Goal: Transaction & Acquisition: Purchase product/service

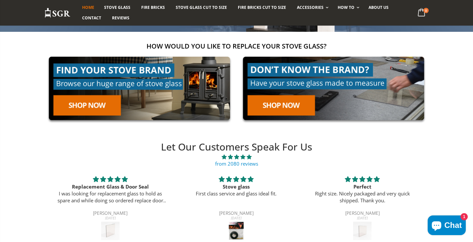
scroll to position [103, 0]
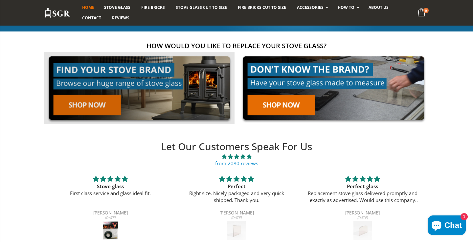
click at [85, 105] on link at bounding box center [139, 88] width 190 height 73
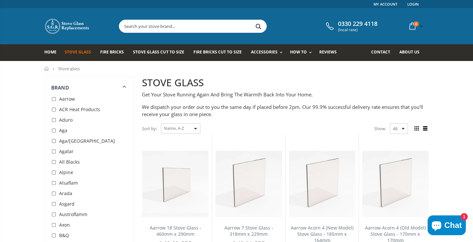
click at [147, 28] on input "text" at bounding box center [229, 26] width 221 height 12
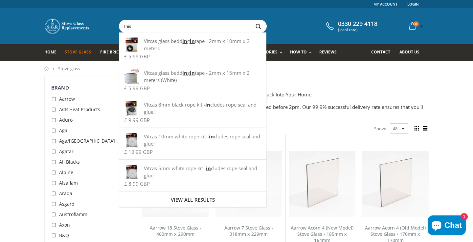
type input "Inish"
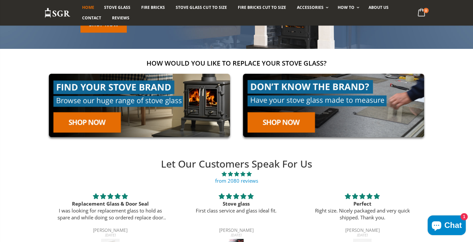
scroll to position [88, 0]
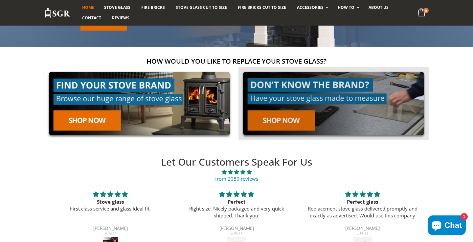
click at [276, 118] on link at bounding box center [333, 103] width 190 height 73
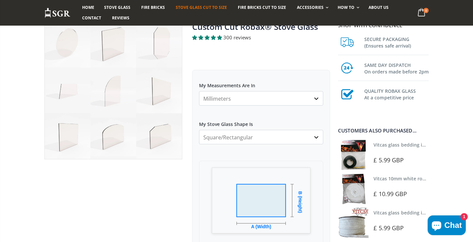
scroll to position [55, 0]
select select "cm"
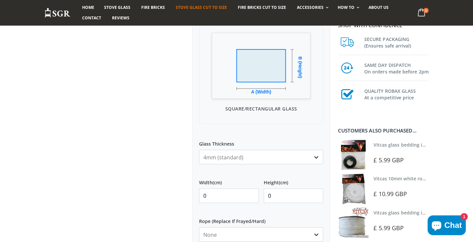
scroll to position [191, 0]
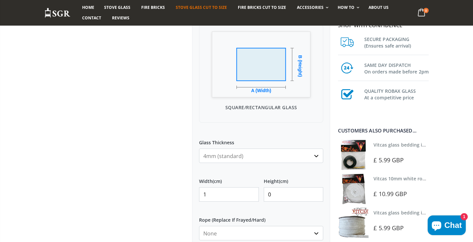
click at [251, 194] on input "1" at bounding box center [229, 195] width 60 height 14
click at [251, 194] on input "2" at bounding box center [229, 195] width 60 height 14
click at [251, 194] on input "3" at bounding box center [229, 195] width 60 height 14
click at [251, 194] on input "4" at bounding box center [229, 195] width 60 height 14
click at [251, 194] on input "5" at bounding box center [229, 195] width 60 height 14
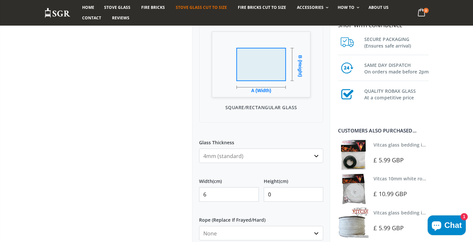
click at [251, 194] on input "6" at bounding box center [229, 195] width 60 height 14
click at [251, 194] on input "7" at bounding box center [229, 195] width 60 height 14
click at [251, 194] on input "8" at bounding box center [229, 195] width 60 height 14
click at [251, 194] on input "9" at bounding box center [229, 195] width 60 height 14
click at [251, 194] on input "10" at bounding box center [229, 195] width 60 height 14
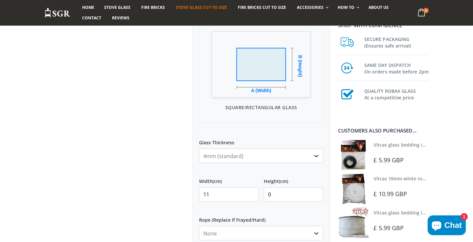
click at [251, 194] on input "11" at bounding box center [229, 195] width 60 height 14
click at [251, 194] on input "12" at bounding box center [229, 195] width 60 height 14
click at [251, 194] on input "13" at bounding box center [229, 195] width 60 height 14
click at [251, 194] on input "14" at bounding box center [229, 195] width 60 height 14
click at [251, 194] on input "15" at bounding box center [229, 195] width 60 height 14
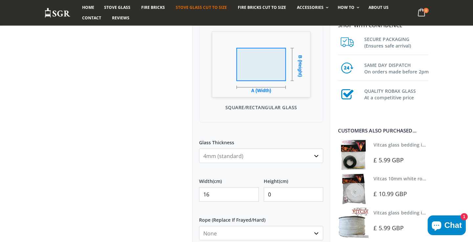
click at [251, 194] on input "16" at bounding box center [229, 195] width 60 height 14
click at [251, 194] on input "17" at bounding box center [229, 195] width 60 height 14
click at [251, 194] on input "18" at bounding box center [229, 195] width 60 height 14
click at [251, 194] on input "19" at bounding box center [229, 195] width 60 height 14
click at [251, 194] on input "20" at bounding box center [229, 195] width 60 height 14
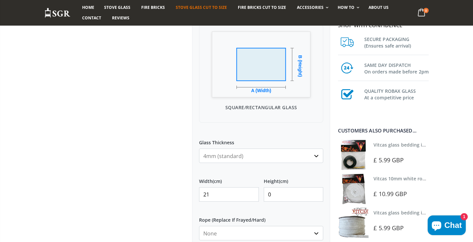
click at [251, 194] on input "21" at bounding box center [229, 195] width 60 height 14
click at [251, 194] on input "22" at bounding box center [229, 195] width 60 height 14
type input "23"
click at [251, 194] on input "23" at bounding box center [229, 195] width 60 height 14
click at [316, 193] on input "1" at bounding box center [294, 195] width 60 height 14
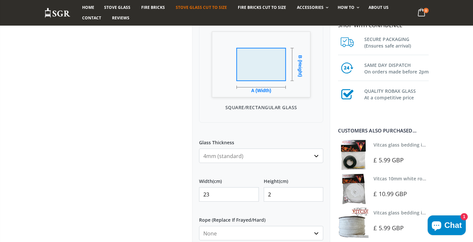
click at [316, 193] on input "2" at bounding box center [294, 195] width 60 height 14
click at [316, 193] on input "3" at bounding box center [294, 195] width 60 height 14
click at [316, 193] on input "4" at bounding box center [294, 195] width 60 height 14
click at [316, 193] on input "5" at bounding box center [294, 195] width 60 height 14
click at [316, 193] on input "6" at bounding box center [294, 195] width 60 height 14
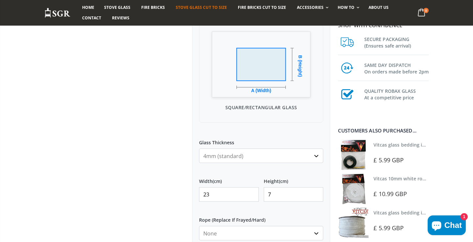
click at [316, 193] on input "7" at bounding box center [294, 195] width 60 height 14
click at [316, 193] on input "8" at bounding box center [294, 195] width 60 height 14
click at [316, 193] on input "9" at bounding box center [294, 195] width 60 height 14
click at [316, 193] on input "10" at bounding box center [294, 195] width 60 height 14
click at [316, 193] on input "11" at bounding box center [294, 195] width 60 height 14
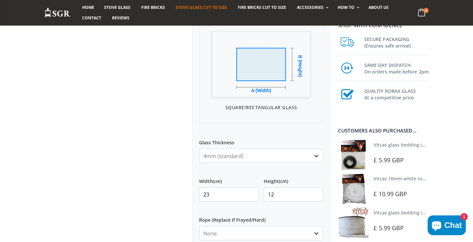
click at [316, 193] on input "12" at bounding box center [294, 195] width 60 height 14
click at [316, 193] on input "13" at bounding box center [294, 195] width 60 height 14
click at [316, 193] on input "14" at bounding box center [294, 195] width 60 height 14
click at [316, 193] on input "15" at bounding box center [294, 195] width 60 height 14
click at [316, 193] on input "16" at bounding box center [294, 195] width 60 height 14
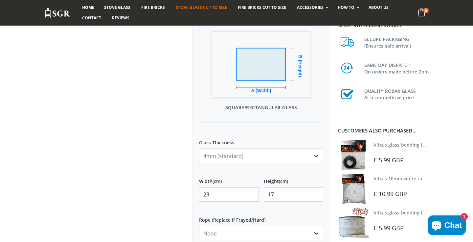
click at [316, 193] on input "17" at bounding box center [294, 195] width 60 height 14
click at [316, 193] on input "18" at bounding box center [294, 195] width 60 height 14
click at [316, 193] on input "19" at bounding box center [294, 195] width 60 height 14
click at [316, 193] on input "20" at bounding box center [294, 195] width 60 height 14
click at [316, 193] on input "21" at bounding box center [294, 195] width 60 height 14
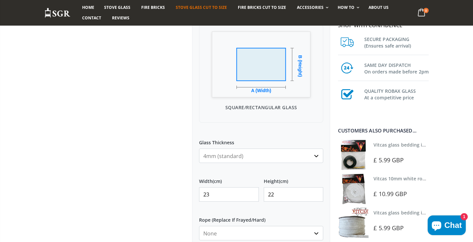
click at [316, 193] on input "22" at bounding box center [294, 195] width 60 height 14
click at [316, 193] on input "23" at bounding box center [294, 195] width 60 height 14
click at [316, 193] on input "24" at bounding box center [294, 195] width 60 height 14
click at [316, 193] on input "25" at bounding box center [294, 195] width 60 height 14
click at [316, 193] on input "26" at bounding box center [294, 195] width 60 height 14
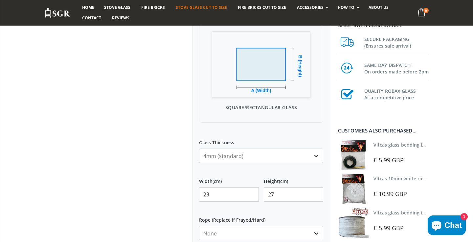
click at [316, 193] on input "27" at bounding box center [294, 195] width 60 height 14
click at [316, 193] on input "28" at bounding box center [294, 195] width 60 height 14
click at [316, 193] on input "29" at bounding box center [294, 195] width 60 height 14
click at [316, 193] on input "30" at bounding box center [294, 195] width 60 height 14
click at [316, 193] on input "31" at bounding box center [294, 195] width 60 height 14
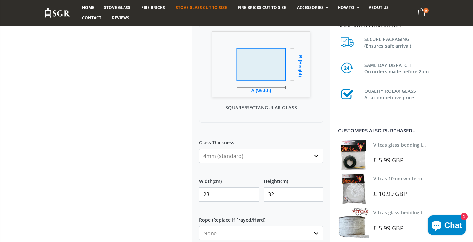
click at [316, 193] on input "32" at bounding box center [294, 195] width 60 height 14
click at [316, 193] on input "33" at bounding box center [294, 195] width 60 height 14
type input "34"
click at [316, 193] on input "34" at bounding box center [294, 195] width 60 height 14
click at [158, 208] on div at bounding box center [113, 131] width 148 height 492
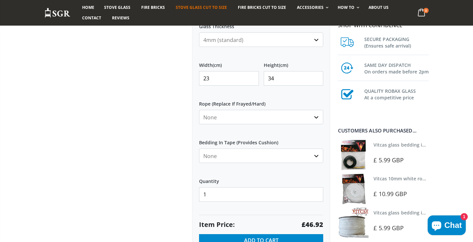
scroll to position [337, 0]
